Goal: Task Accomplishment & Management: Use online tool/utility

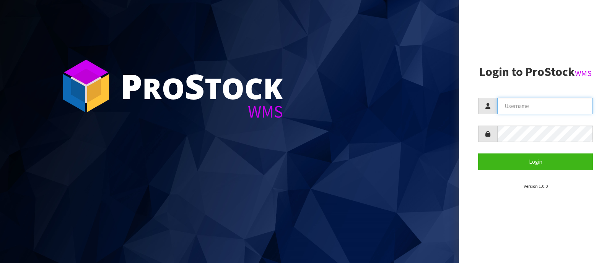
click at [526, 104] on input "text" at bounding box center [545, 106] width 96 height 16
type input "p"
type input "PACIFICBIOLOGICS"
click at [478, 154] on button "Login" at bounding box center [535, 162] width 115 height 16
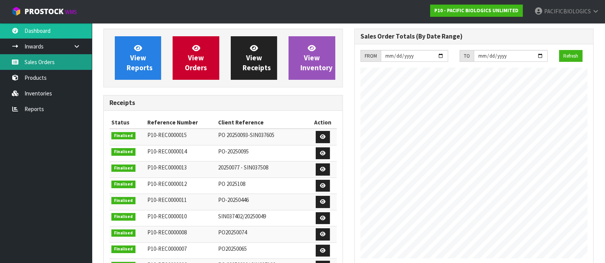
scroll to position [336, 250]
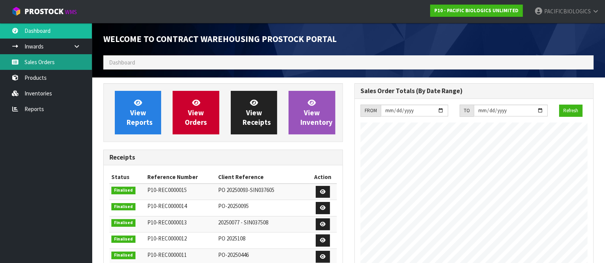
click at [45, 65] on link "Sales Orders" at bounding box center [46, 62] width 92 height 16
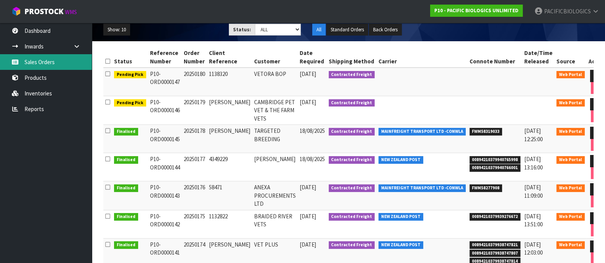
scroll to position [95, 0]
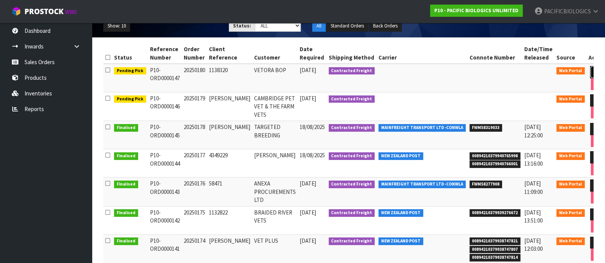
click at [594, 70] on icon at bounding box center [597, 72] width 6 height 5
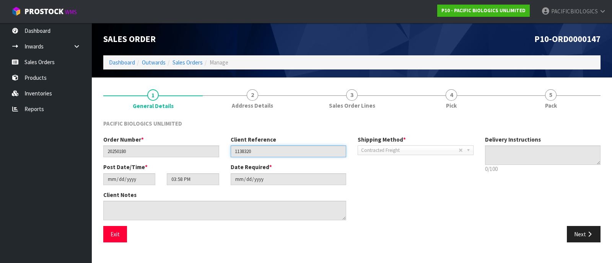
drag, startPoint x: 262, startPoint y: 150, endPoint x: 202, endPoint y: 148, distance: 60.5
click at [202, 148] on div "Order Number * 20250180 Client Reference 1138320 Shipping Method * Pickup Contr…" at bounding box center [289, 150] width 382 height 28
click at [581, 230] on button "Next" at bounding box center [584, 234] width 34 height 16
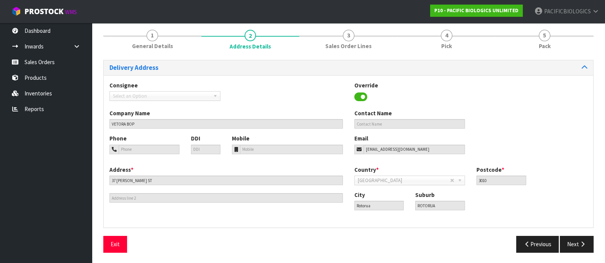
scroll to position [60, 0]
click at [589, 244] on button "Next" at bounding box center [576, 244] width 34 height 16
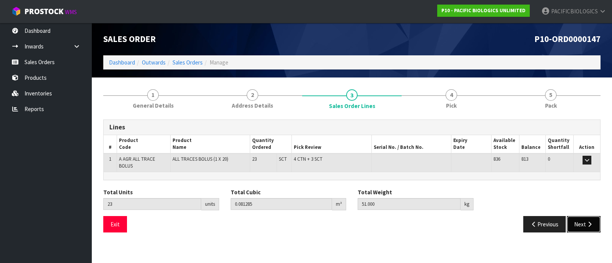
click at [595, 224] on button "Next" at bounding box center [584, 224] width 34 height 16
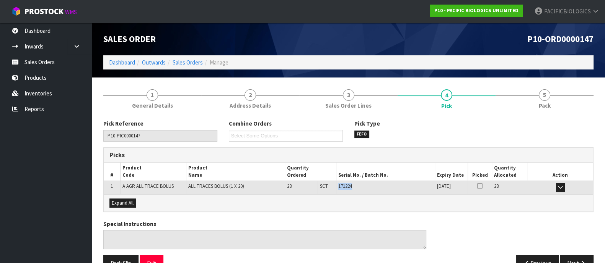
drag, startPoint x: 352, startPoint y: 185, endPoint x: 337, endPoint y: 186, distance: 14.5
click at [338, 186] on span "171224" at bounding box center [345, 186] width 14 height 7
copy span "171224"
click at [50, 60] on link "Sales Orders" at bounding box center [46, 62] width 92 height 16
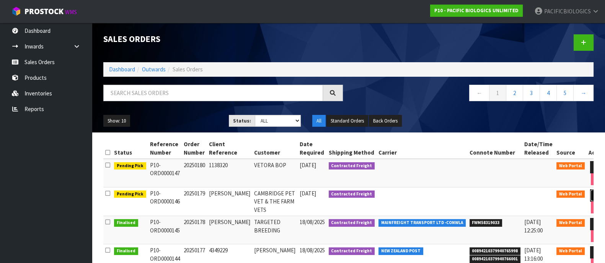
click at [594, 193] on icon at bounding box center [597, 195] width 6 height 5
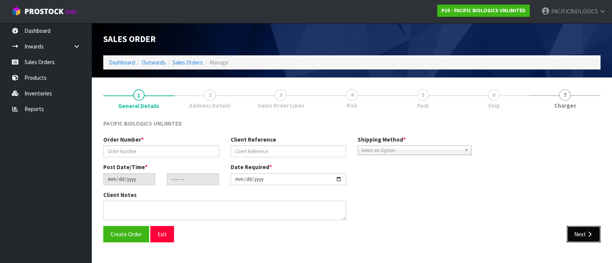
click at [587, 236] on icon "button" at bounding box center [589, 235] width 7 height 6
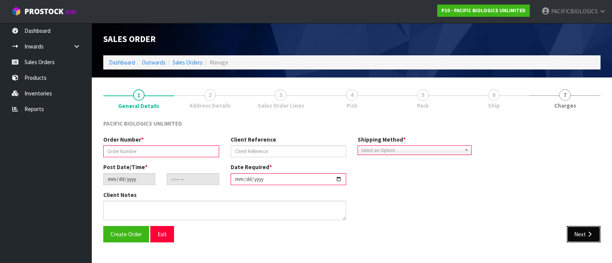
type input "20250179"
type input "[PERSON_NAME]"
type input "[DATE]"
type input "14:08:00.000"
type input "[DATE]"
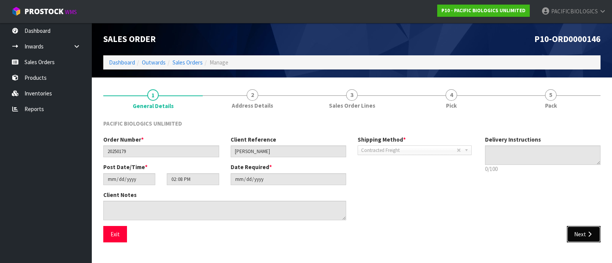
click at [587, 236] on icon "button" at bounding box center [589, 235] width 7 height 6
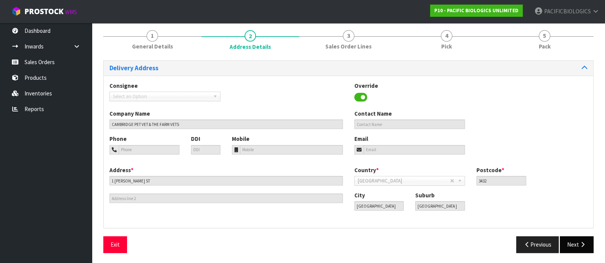
scroll to position [60, 0]
click at [585, 240] on button "Next" at bounding box center [576, 244] width 34 height 16
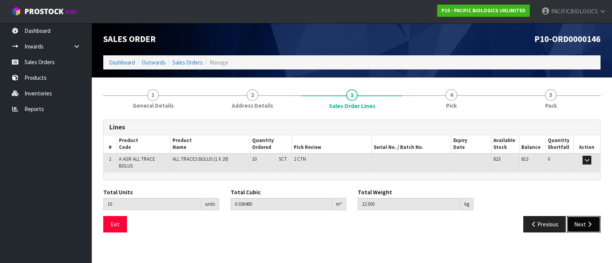
click at [587, 224] on icon "button" at bounding box center [589, 225] width 7 height 6
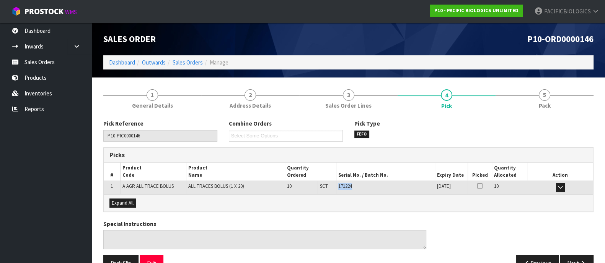
drag, startPoint x: 358, startPoint y: 187, endPoint x: 337, endPoint y: 186, distance: 20.7
click at [338, 186] on div "171224" at bounding box center [385, 186] width 94 height 7
copy span "171224"
click at [55, 64] on link "Sales Orders" at bounding box center [46, 62] width 92 height 16
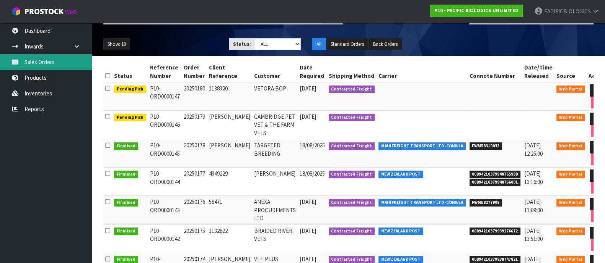
scroll to position [95, 0]
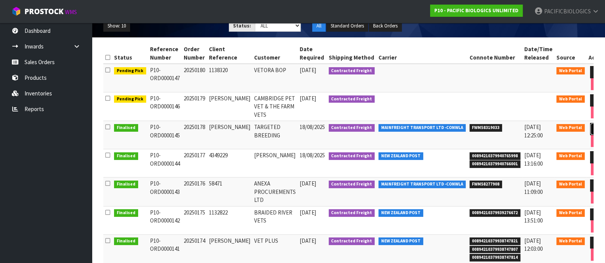
click at [594, 127] on icon at bounding box center [597, 129] width 6 height 5
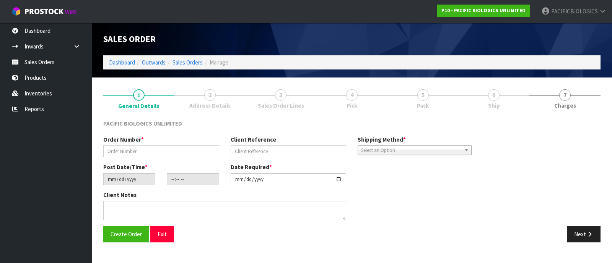
type input "20250178"
type input "[PERSON_NAME]"
type input "[DATE]"
type input "09:29:00.000"
type input "[DATE]"
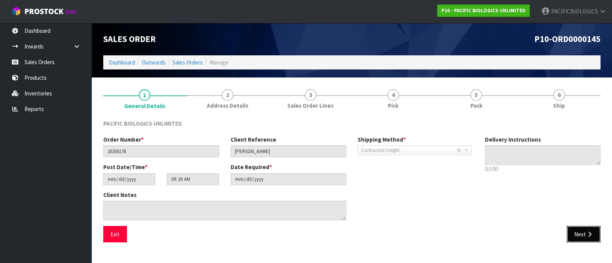
click at [584, 232] on button "Next" at bounding box center [584, 234] width 34 height 16
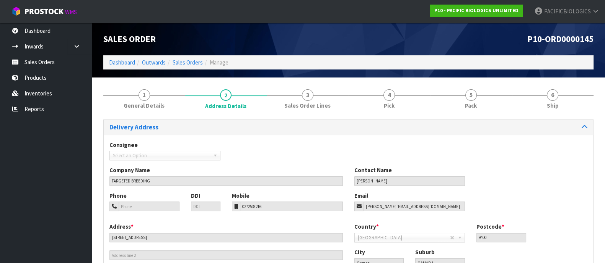
scroll to position [57, 0]
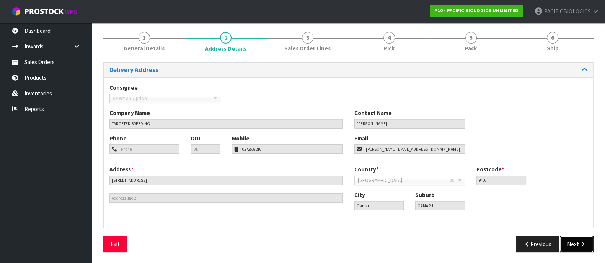
click at [581, 242] on icon "button" at bounding box center [582, 245] width 7 height 6
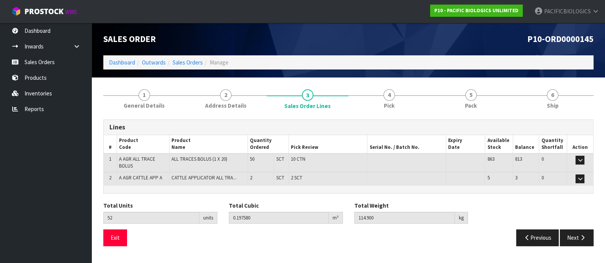
scroll to position [0, 0]
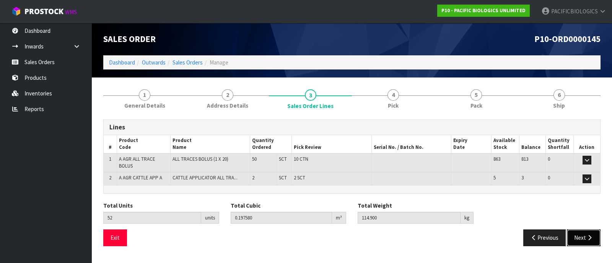
click at [584, 239] on button "Next" at bounding box center [584, 238] width 34 height 16
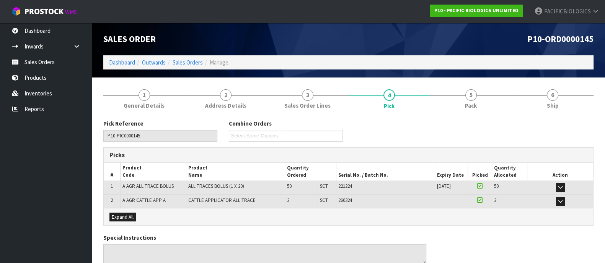
click at [352, 186] on span "221224" at bounding box center [345, 186] width 14 height 7
drag, startPoint x: 352, startPoint y: 186, endPoint x: 337, endPoint y: 188, distance: 15.8
click at [337, 188] on td "221224" at bounding box center [385, 187] width 99 height 13
copy span "221224"
drag, startPoint x: 351, startPoint y: 199, endPoint x: 335, endPoint y: 199, distance: 16.4
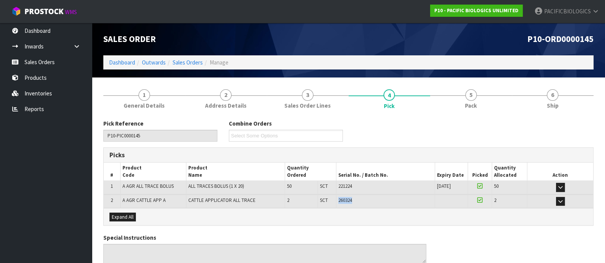
click at [335, 199] on tr "2 A AGR CATTLE APP A CATTLE APPLICATOR ALL TRACE 2 SCT 2 SCT 260324 37-36-2-A 3…" at bounding box center [348, 201] width 489 height 13
copy tr "2 SCT 260324"
click at [49, 68] on link "Sales Orders" at bounding box center [46, 62] width 92 height 16
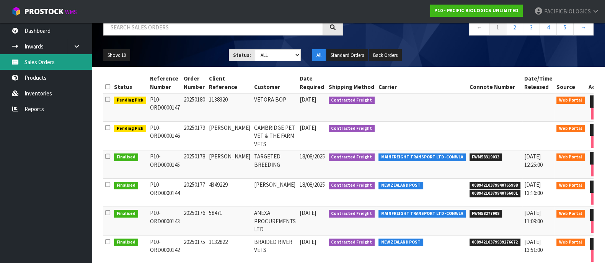
scroll to position [95, 0]
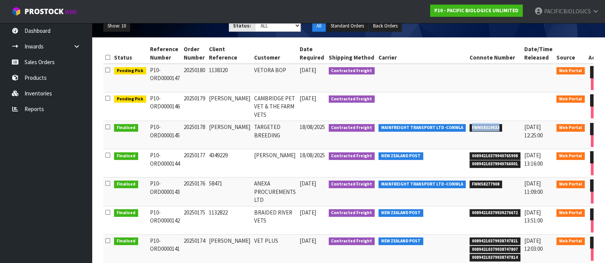
drag, startPoint x: 486, startPoint y: 127, endPoint x: 457, endPoint y: 127, distance: 28.3
click at [469, 127] on span "FWM58319033" at bounding box center [485, 128] width 33 height 8
copy span "FWM58319033"
drag, startPoint x: 504, startPoint y: 163, endPoint x: 455, endPoint y: 156, distance: 49.4
click at [467, 156] on td "00894210379940765998 00894210379940766001" at bounding box center [494, 164] width 55 height 28
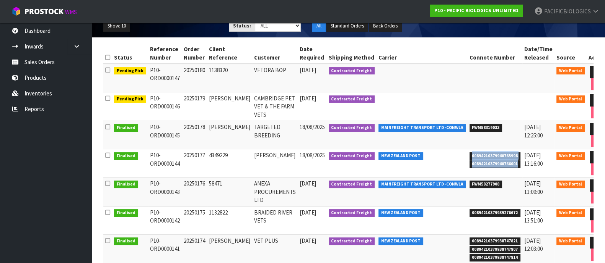
copy ul "00894210379940765998 00894210379940766001"
click at [594, 155] on icon at bounding box center [597, 157] width 6 height 5
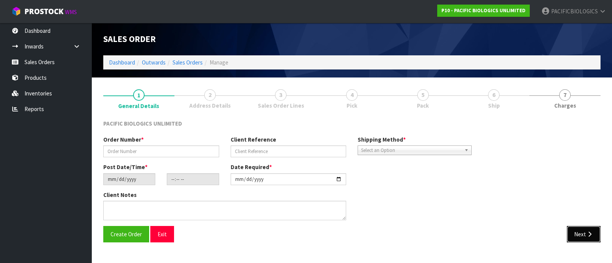
click at [593, 235] on button "Next" at bounding box center [584, 234] width 34 height 16
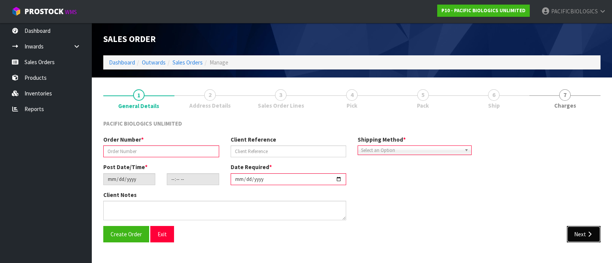
type input "20250177"
type input "4349229"
type input "[DATE]"
type input "17:12:00.000"
type input "[DATE]"
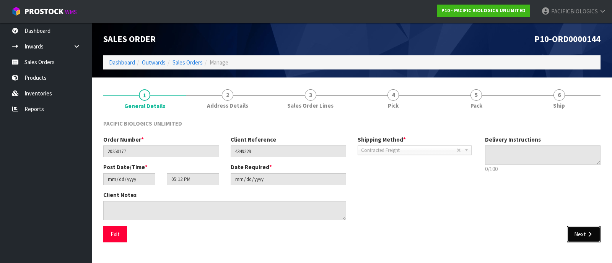
click at [593, 235] on icon "button" at bounding box center [589, 235] width 7 height 6
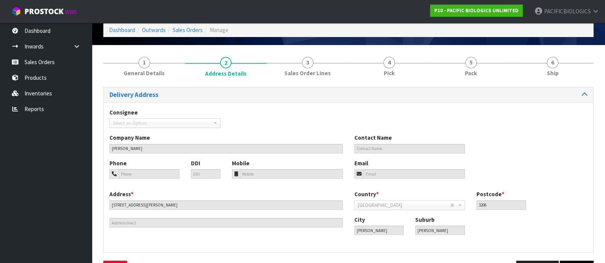
scroll to position [57, 0]
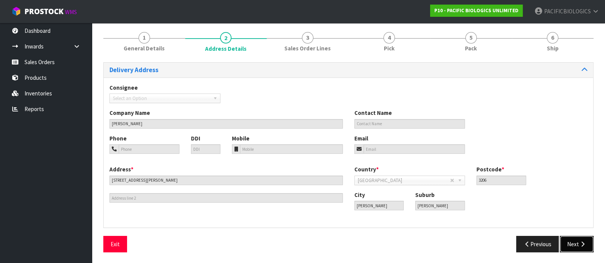
click at [577, 242] on button "Next" at bounding box center [576, 244] width 34 height 16
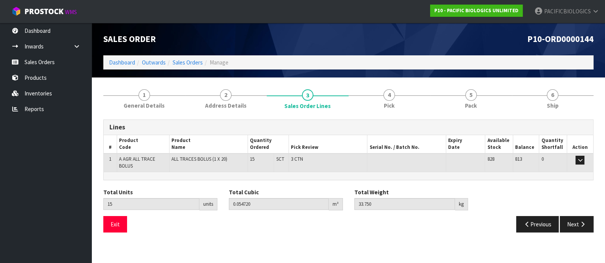
scroll to position [0, 0]
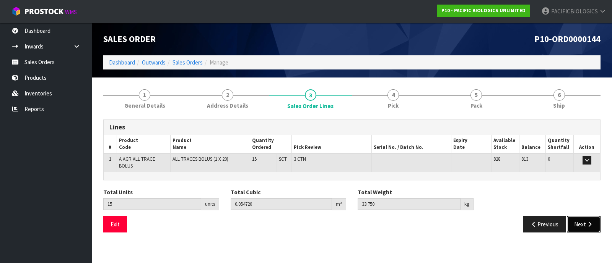
click at [582, 223] on button "Next" at bounding box center [584, 224] width 34 height 16
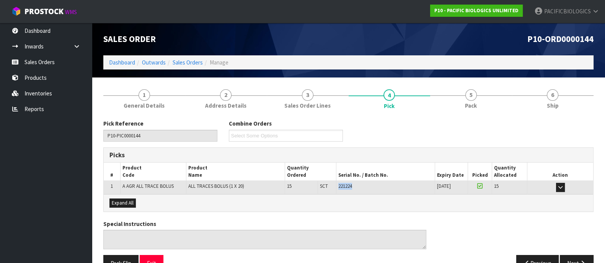
drag, startPoint x: 359, startPoint y: 187, endPoint x: 333, endPoint y: 189, distance: 26.4
click at [333, 189] on tr "1 A AGR ALL TRACE BOLUS ALL TRACES BOLUS (1 X 20) 15 SCT 3 CTN 221224 [DATE] 37…" at bounding box center [348, 187] width 489 height 13
copy tr "3 CTN 221224"
click at [51, 63] on link "Sales Orders" at bounding box center [46, 62] width 92 height 16
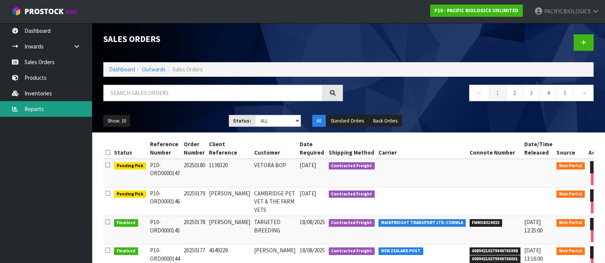
click at [50, 105] on link "Reports" at bounding box center [46, 109] width 92 height 16
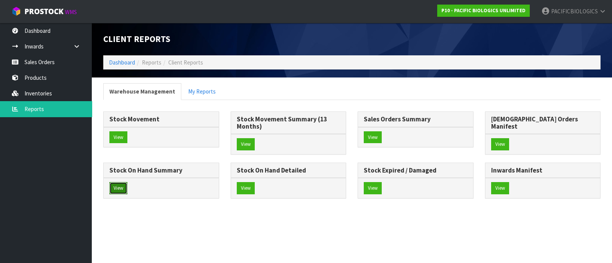
click at [127, 182] on button "View" at bounding box center [118, 188] width 18 height 12
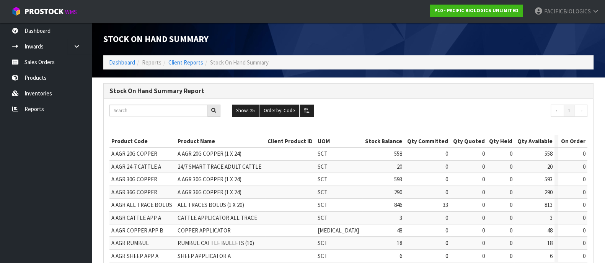
scroll to position [57, 0]
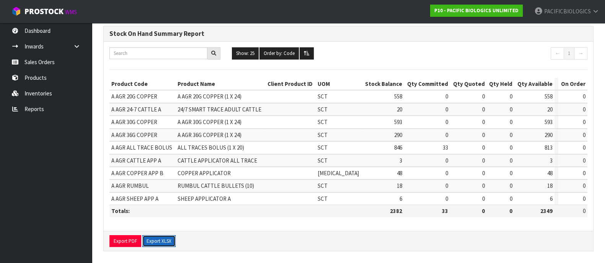
click at [161, 242] on button "Export XLSX" at bounding box center [158, 242] width 33 height 12
